Goal: Task Accomplishment & Management: Manage account settings

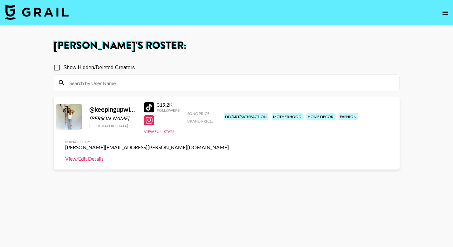
click at [229, 156] on link "View/Edit Details" at bounding box center [147, 159] width 164 height 6
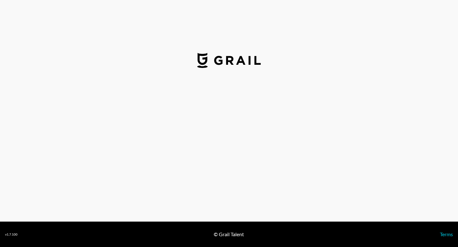
select select "USD"
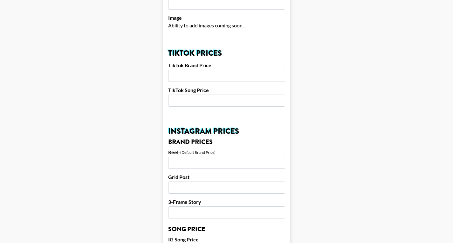
scroll to position [196, 0]
click at [202, 69] on input "number" at bounding box center [226, 75] width 117 height 12
click at [172, 69] on input "2500" at bounding box center [226, 75] width 117 height 12
click at [178, 69] on input "2500" at bounding box center [226, 75] width 117 height 12
type input "2500"
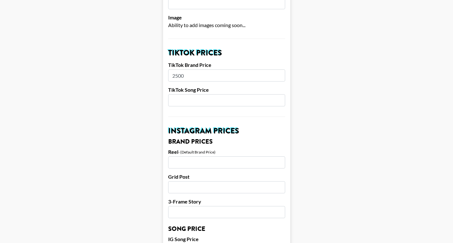
click at [179, 94] on input "number" at bounding box center [226, 100] width 117 height 12
type input "250"
click at [350, 110] on main "Airtable ID: recD368LtrtZ8uq2C Manager(s) keanna.whisenhunt@grail-talent.com ​ …" at bounding box center [226, 239] width 443 height 800
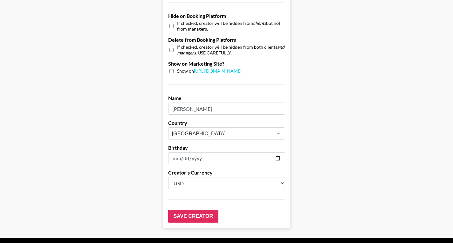
scroll to position [620, 0]
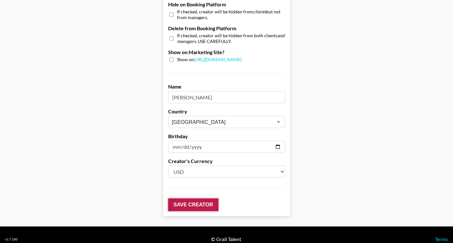
click at [201, 199] on input "Save Creator" at bounding box center [193, 204] width 50 height 13
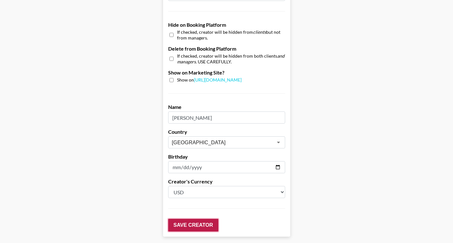
scroll to position [640, 0]
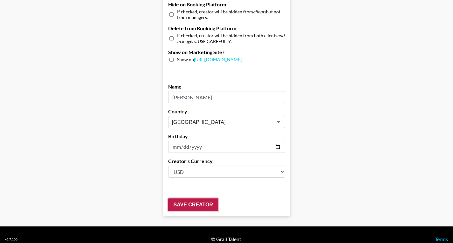
drag, startPoint x: 202, startPoint y: 197, endPoint x: 208, endPoint y: 189, distance: 10.4
click at [202, 198] on input "Save Creator" at bounding box center [193, 204] width 50 height 13
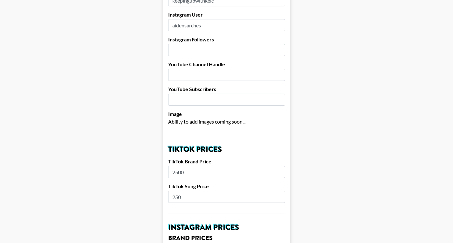
scroll to position [0, 0]
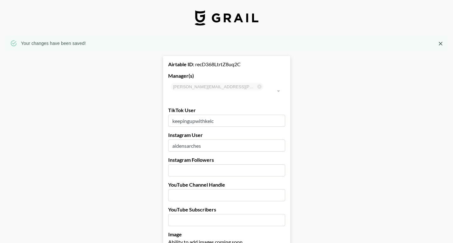
click at [203, 164] on input "number" at bounding box center [226, 170] width 117 height 12
click at [281, 164] on input "1" at bounding box center [226, 170] width 117 height 12
drag, startPoint x: 251, startPoint y: 163, endPoint x: 172, endPoint y: 159, distance: 79.2
click at [172, 164] on input "1" at bounding box center [226, 170] width 117 height 12
type input "152000"
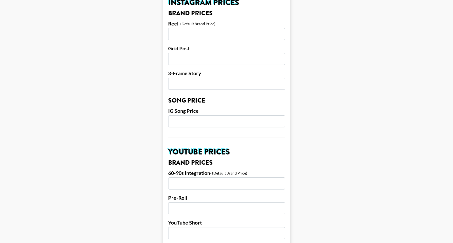
scroll to position [310, 0]
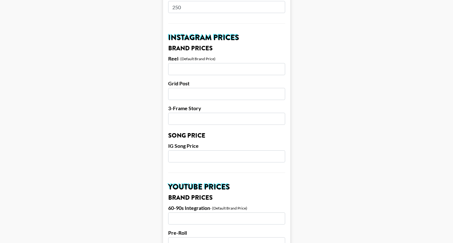
click at [205, 65] on input "number" at bounding box center [226, 69] width 117 height 12
type input "2000"
click at [202, 88] on input "number" at bounding box center [226, 94] width 117 height 12
type input "1500"
click at [185, 113] on input "number" at bounding box center [226, 119] width 117 height 12
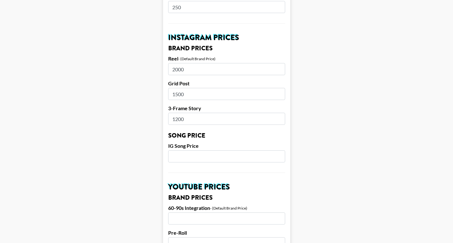
type input "1200"
drag, startPoint x: 196, startPoint y: 150, endPoint x: 196, endPoint y: 147, distance: 3.2
click at [196, 150] on input "number" at bounding box center [226, 156] width 117 height 12
type input "300"
click at [348, 141] on main "Your changes have been saved! Airtable ID: recD368LtrtZ8uq2C Manager(s) keanna.…" at bounding box center [226, 136] width 443 height 821
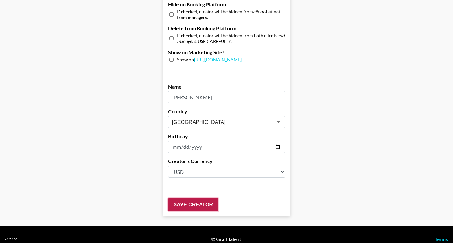
click at [197, 198] on input "Save Creator" at bounding box center [193, 204] width 50 height 13
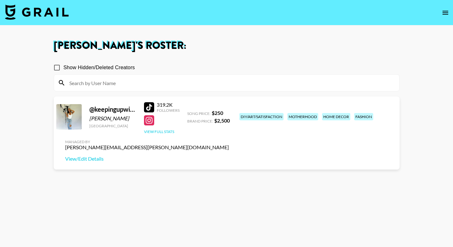
click at [159, 131] on button "View Full Stats" at bounding box center [159, 131] width 30 height 5
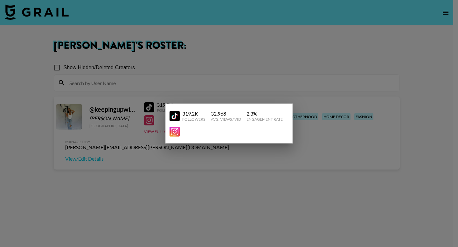
click at [142, 212] on div at bounding box center [229, 123] width 458 height 247
